Goal: Task Accomplishment & Management: Manage account settings

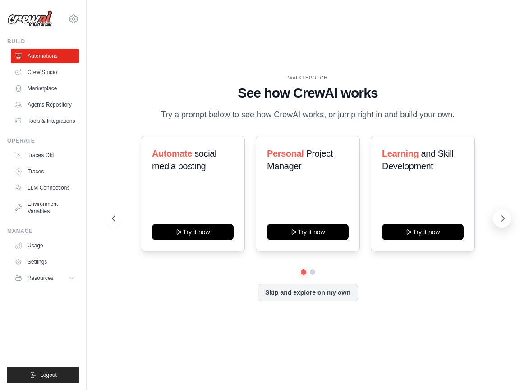
click at [505, 217] on icon at bounding box center [503, 218] width 9 height 9
click at [505, 218] on icon at bounding box center [503, 218] width 9 height 9
click at [299, 292] on button "Skip and explore on my own" at bounding box center [308, 291] width 101 height 17
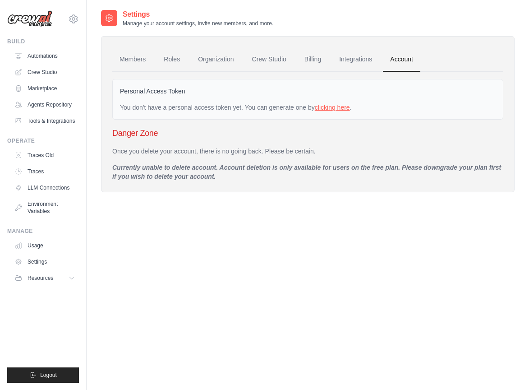
click at [332, 109] on link "clicking here" at bounding box center [332, 107] width 35 height 7
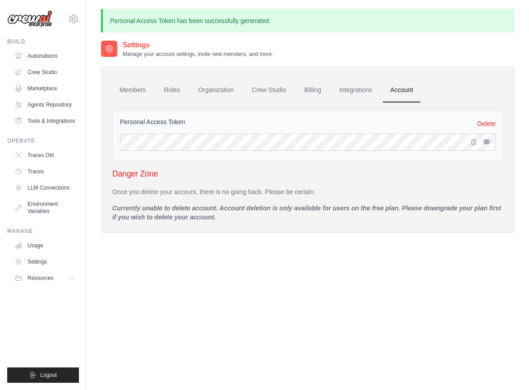
click at [488, 145] on icon "button" at bounding box center [486, 141] width 7 height 7
click at [223, 218] on p "Currently unable to delete account. Account deletion is only available for user…" at bounding box center [307, 213] width 391 height 18
click at [360, 91] on link "Integrations" at bounding box center [355, 90] width 47 height 24
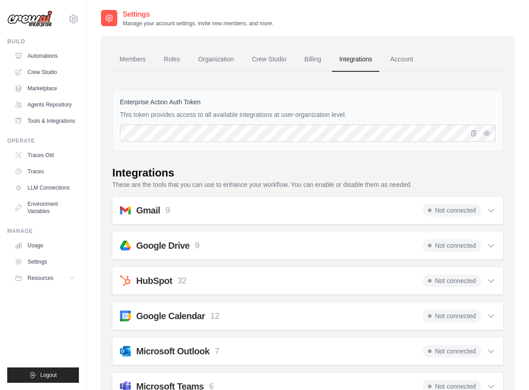
click at [495, 213] on icon at bounding box center [491, 210] width 9 height 9
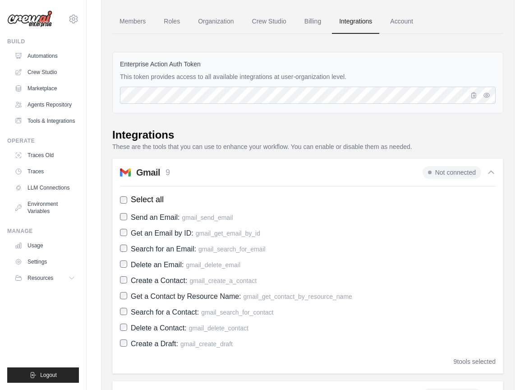
scroll to position [41, 0]
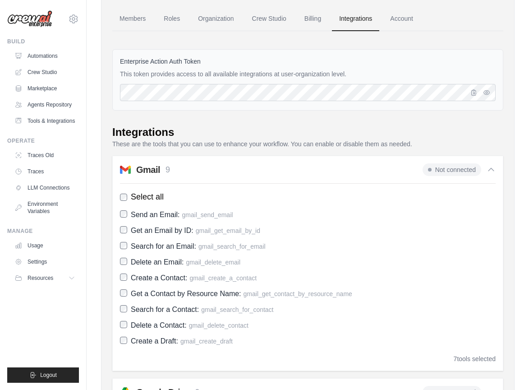
click at [124, 281] on label "Create a Contact: gmail_create_a_contact" at bounding box center [308, 278] width 376 height 12
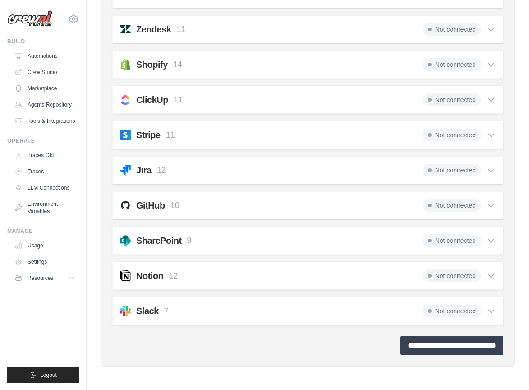
scroll to position [826, 0]
click at [412, 347] on input "**********" at bounding box center [452, 345] width 103 height 19
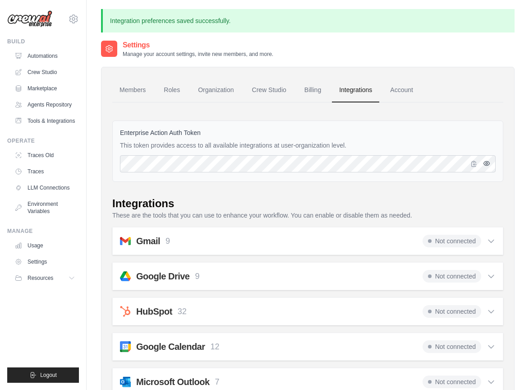
click at [488, 165] on icon "button" at bounding box center [486, 163] width 7 height 7
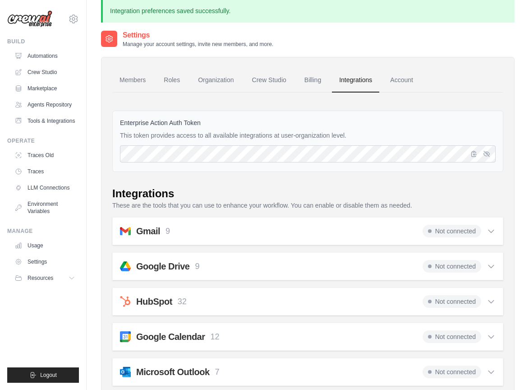
scroll to position [12, 0]
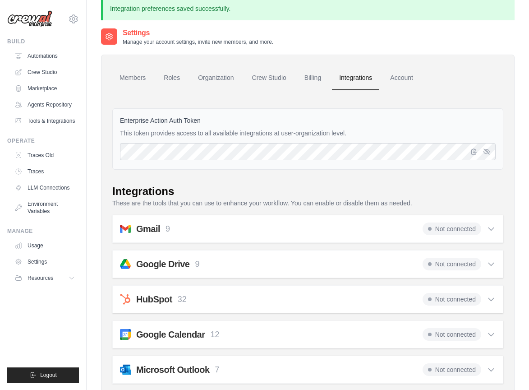
click at [427, 227] on span "Not connected" at bounding box center [452, 229] width 59 height 13
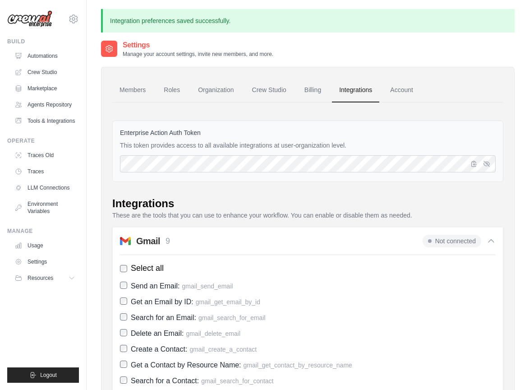
scroll to position [0, 0]
click at [433, 240] on span "Not connected" at bounding box center [452, 241] width 59 height 13
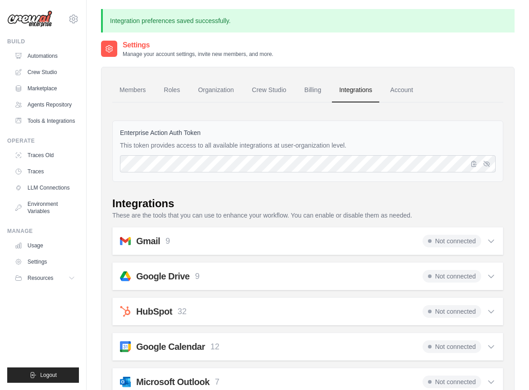
click at [433, 240] on span "Not connected" at bounding box center [452, 241] width 59 height 13
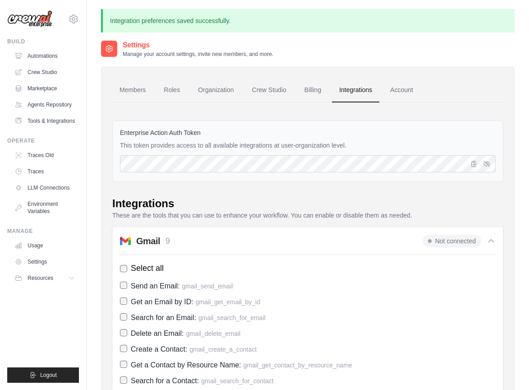
click at [433, 240] on span "Not connected" at bounding box center [452, 241] width 59 height 13
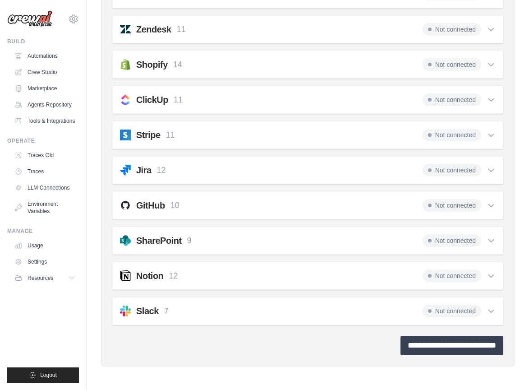
scroll to position [669, 0]
click at [439, 350] on input "**********" at bounding box center [452, 345] width 103 height 19
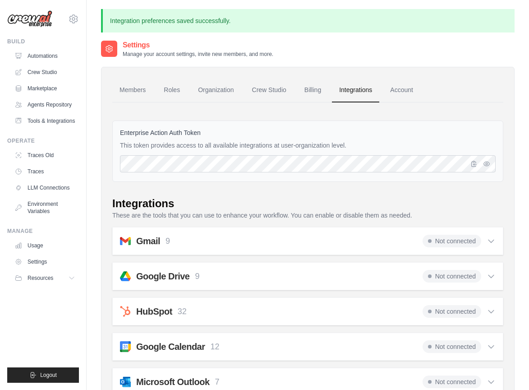
scroll to position [0, 0]
click at [450, 238] on span "Not connected" at bounding box center [452, 241] width 59 height 13
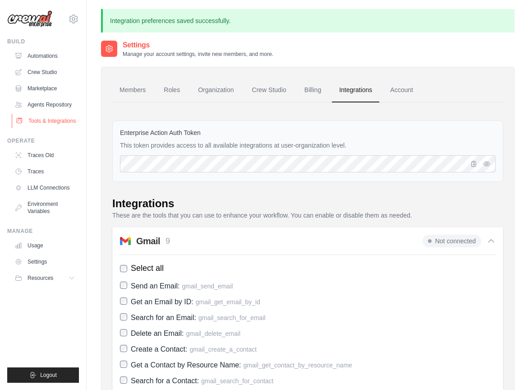
click at [38, 121] on link "Tools & Integrations" at bounding box center [46, 121] width 68 height 14
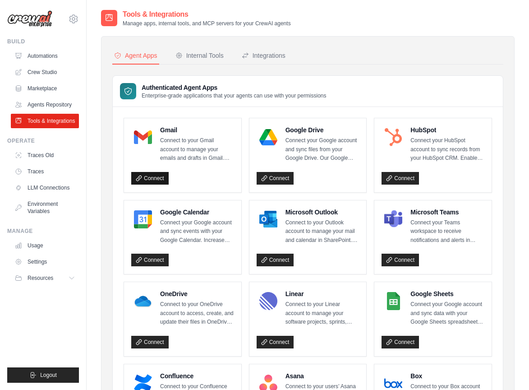
click at [162, 177] on link "Connect" at bounding box center [149, 178] width 37 height 13
